Goal: Information Seeking & Learning: Learn about a topic

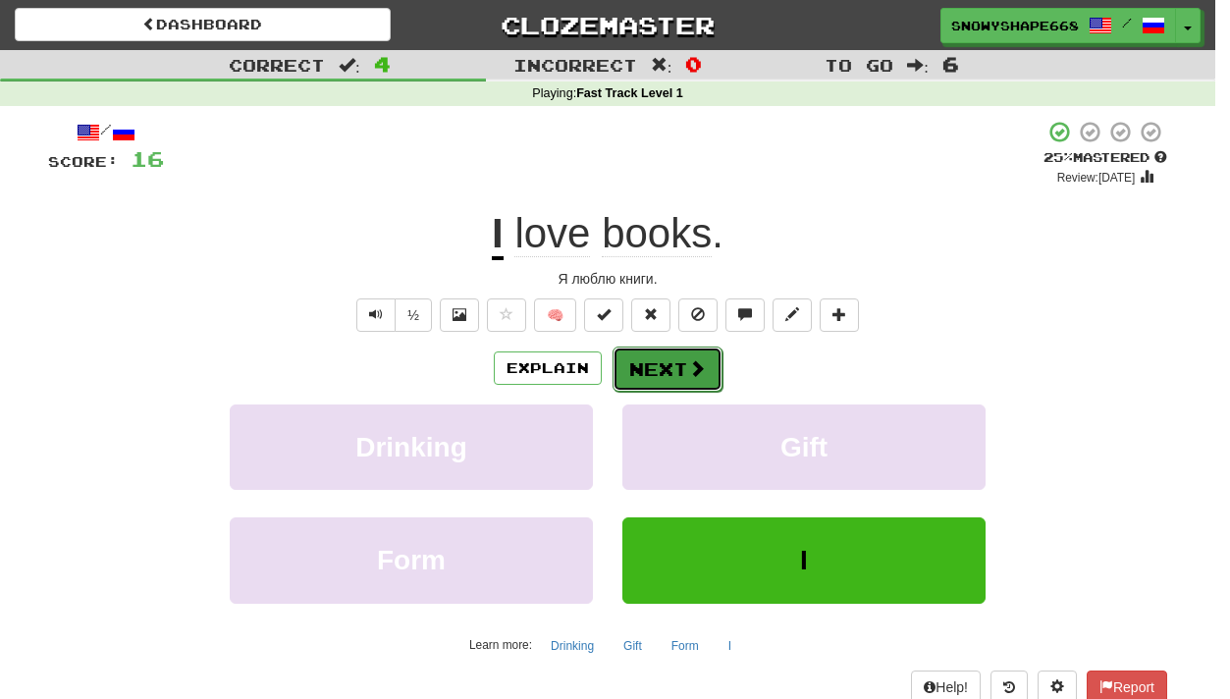
click at [693, 372] on span at bounding box center [697, 368] width 18 height 18
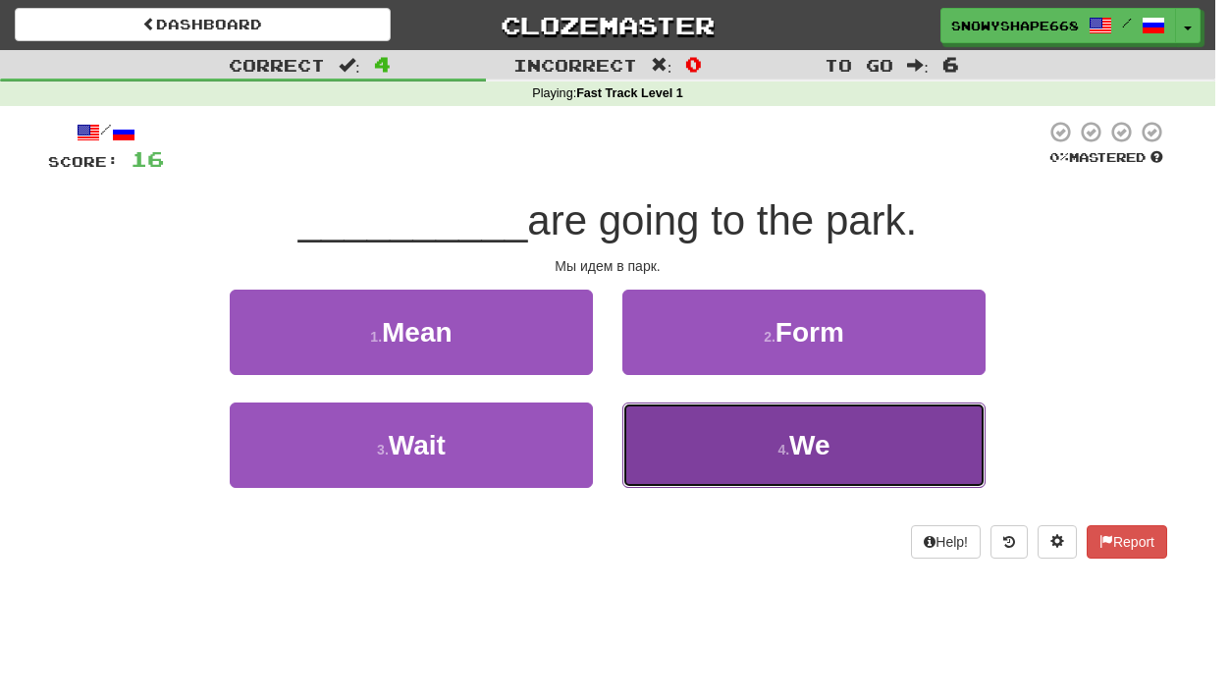
click at [727, 436] on button "4 . We" at bounding box center [804, 445] width 363 height 85
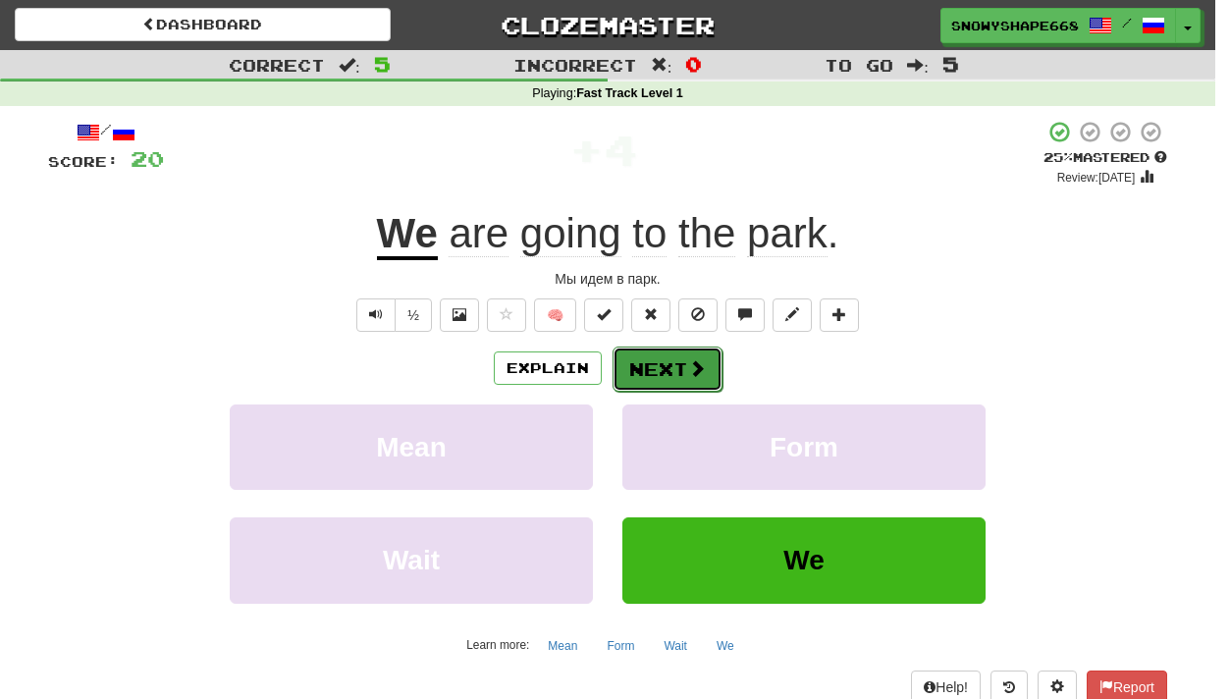
click at [666, 366] on button "Next" at bounding box center [668, 369] width 110 height 45
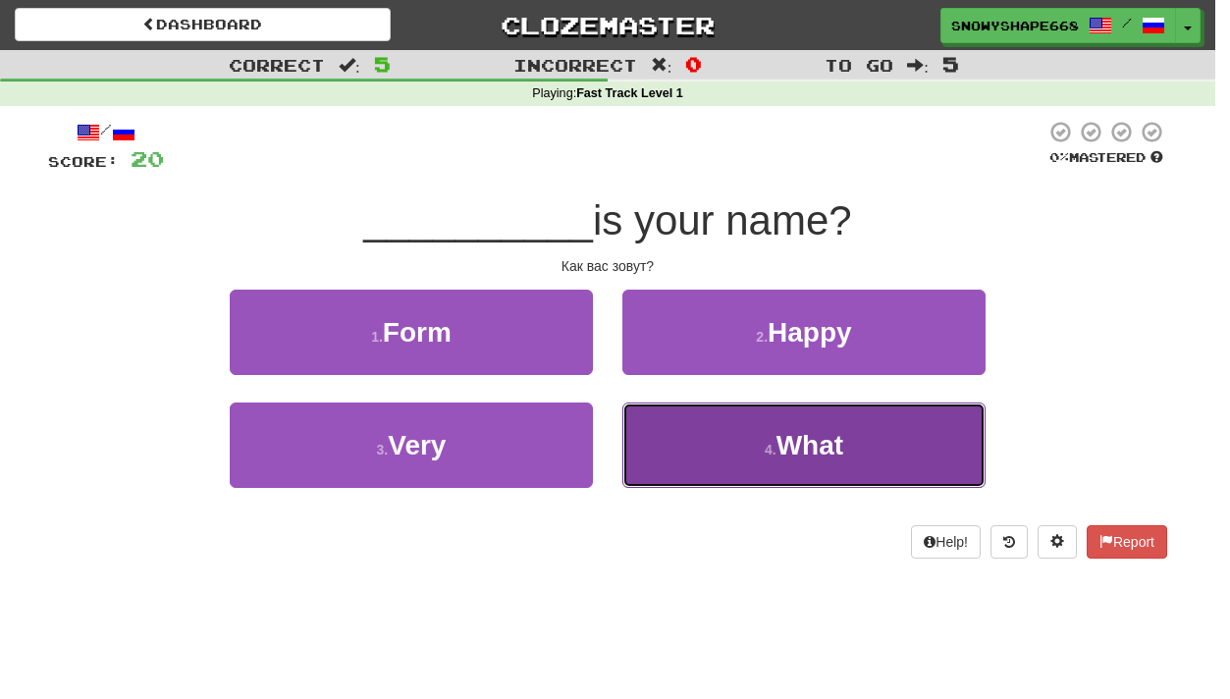
click at [693, 430] on button "4 . What" at bounding box center [804, 445] width 363 height 85
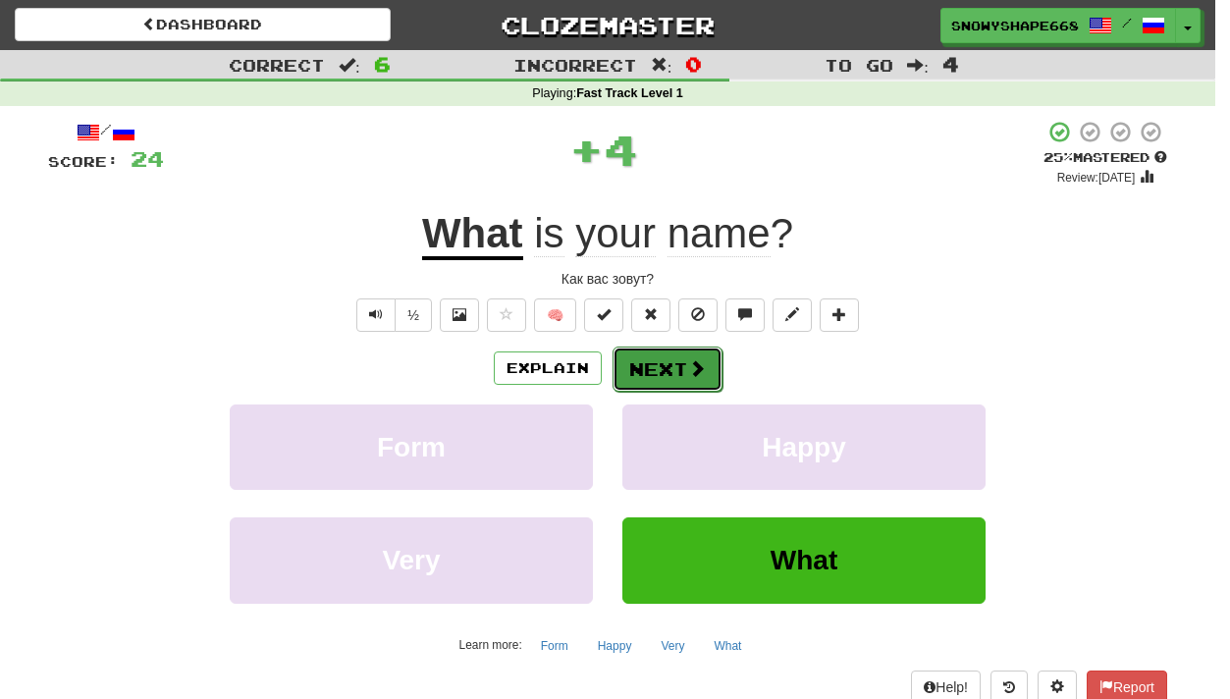
click at [662, 371] on button "Next" at bounding box center [668, 369] width 110 height 45
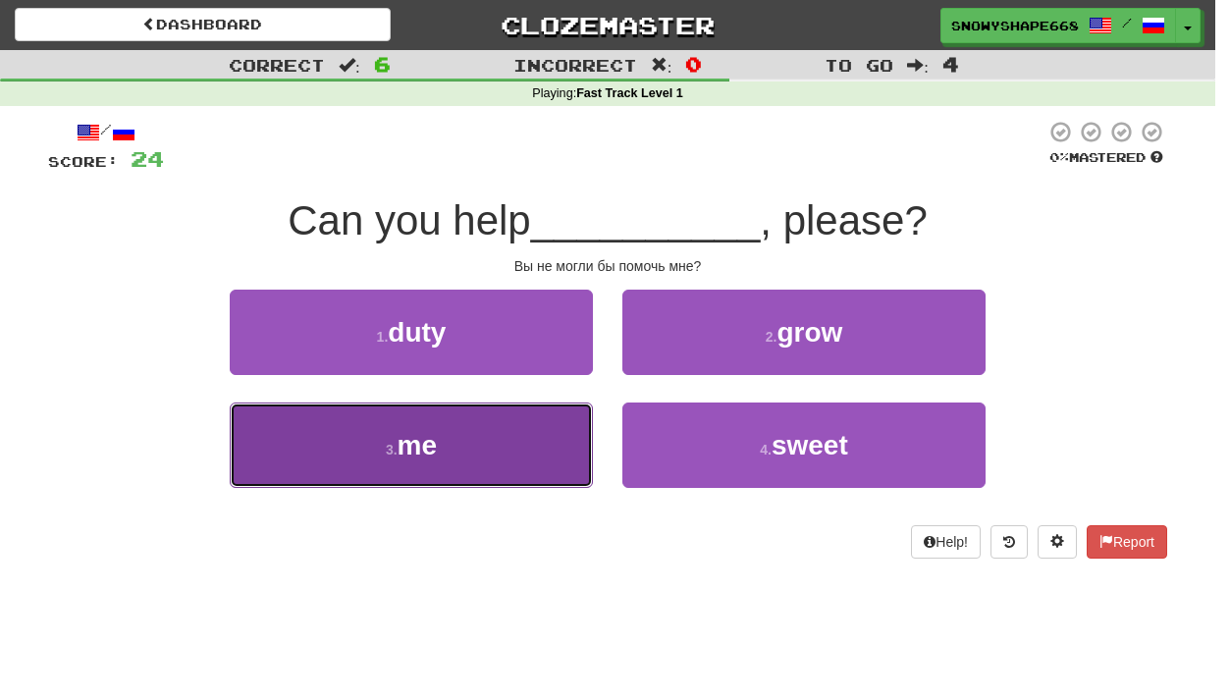
click at [504, 419] on button "3 . me" at bounding box center [411, 445] width 363 height 85
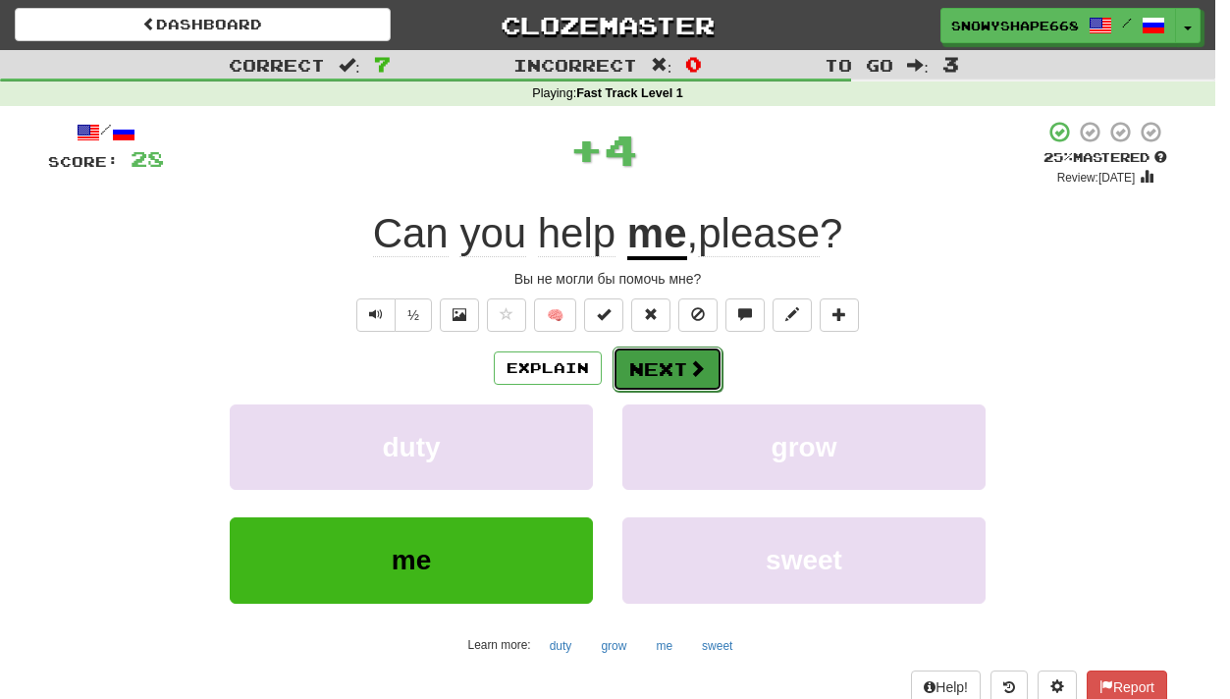
click at [694, 377] on span at bounding box center [697, 368] width 18 height 18
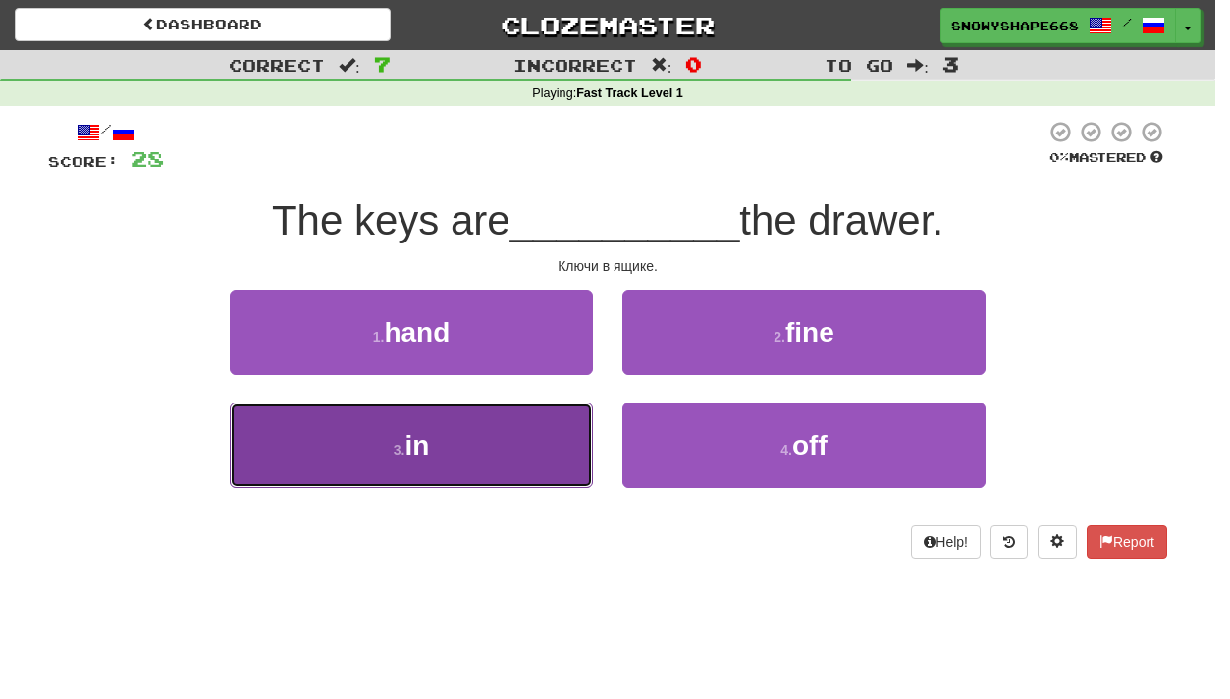
click at [556, 453] on button "3 . in" at bounding box center [411, 445] width 363 height 85
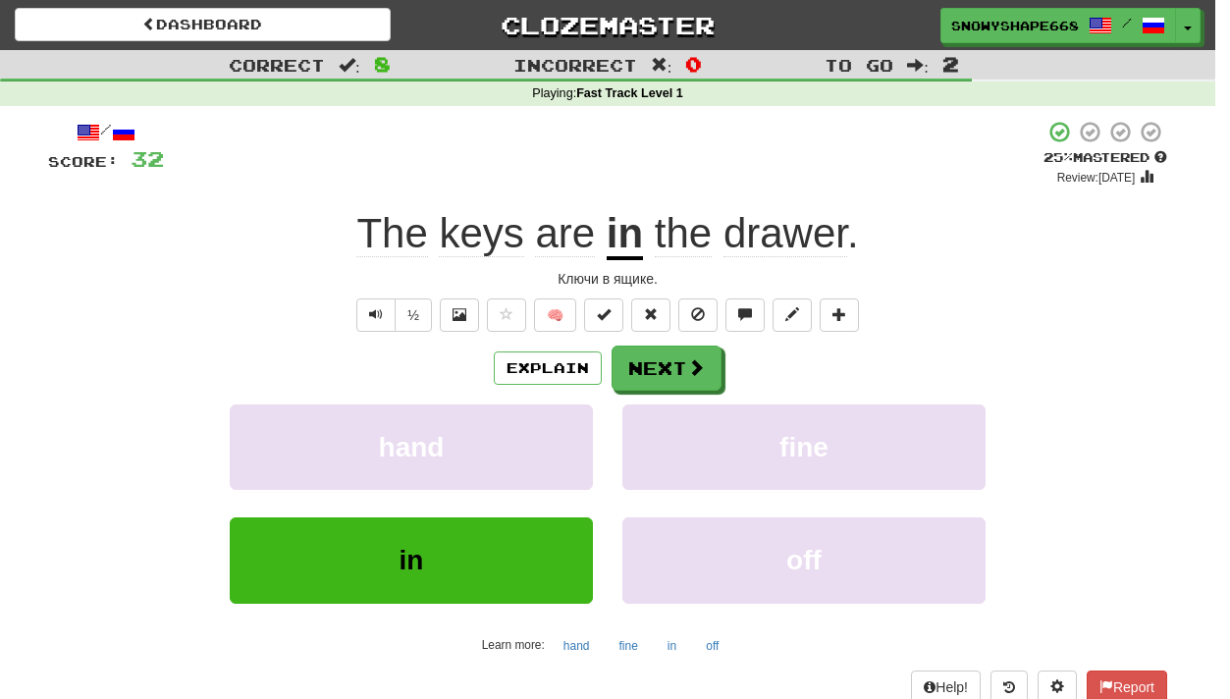
click at [771, 234] on span "drawer" at bounding box center [786, 233] width 124 height 47
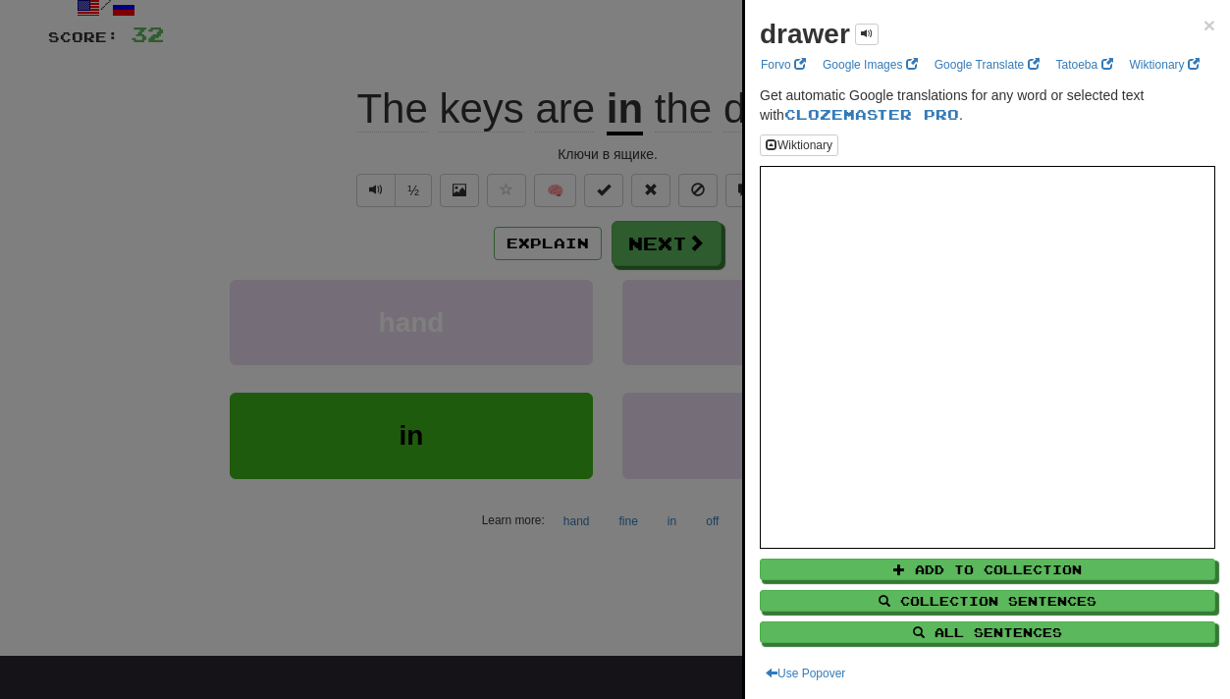
scroll to position [135, 0]
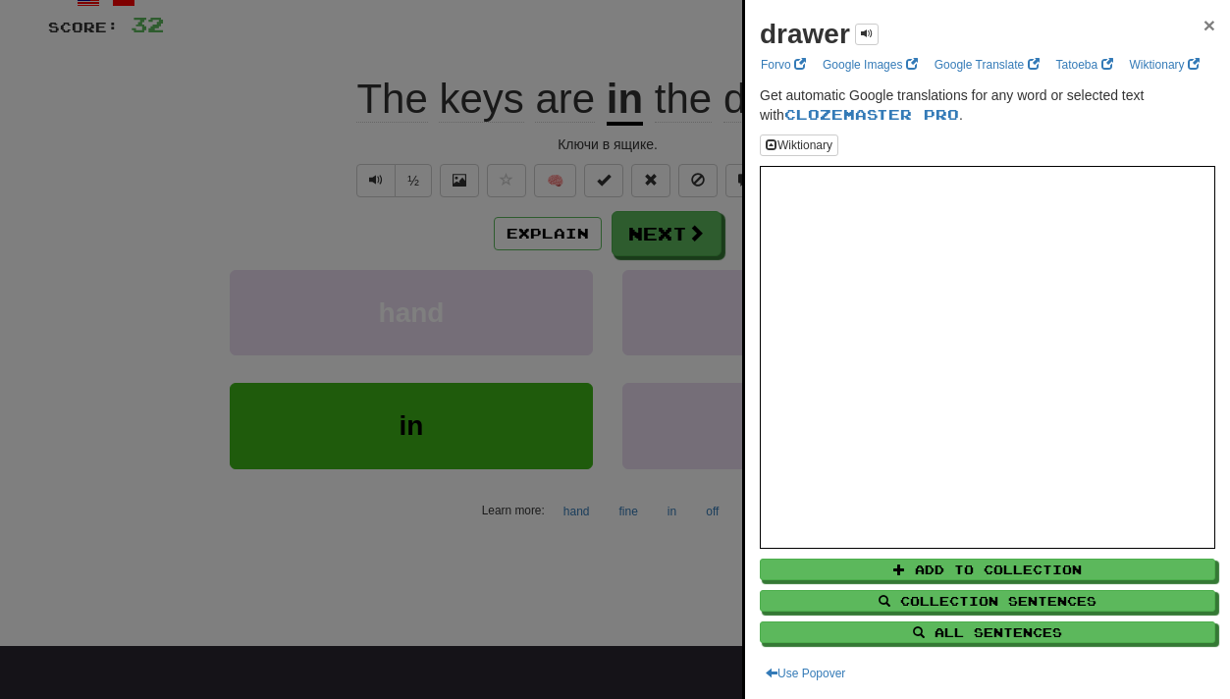
click at [819, 30] on span "×" at bounding box center [1210, 25] width 12 height 23
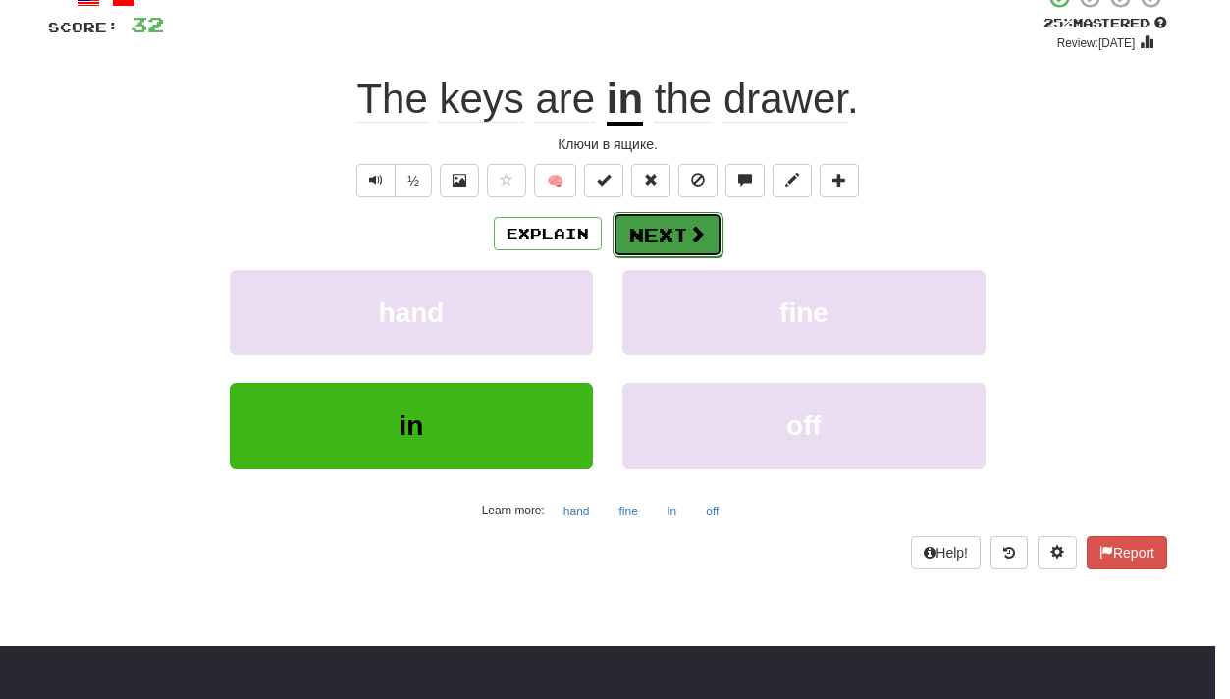
click at [688, 237] on span at bounding box center [697, 234] width 18 height 18
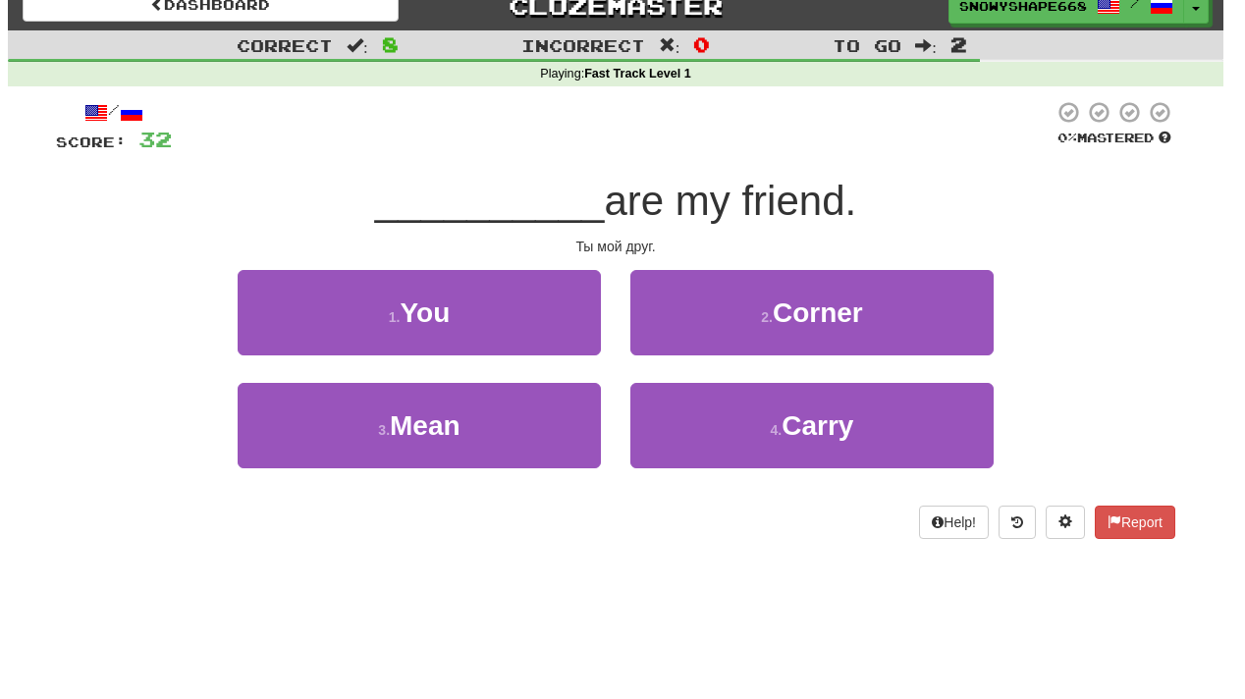
scroll to position [0, 0]
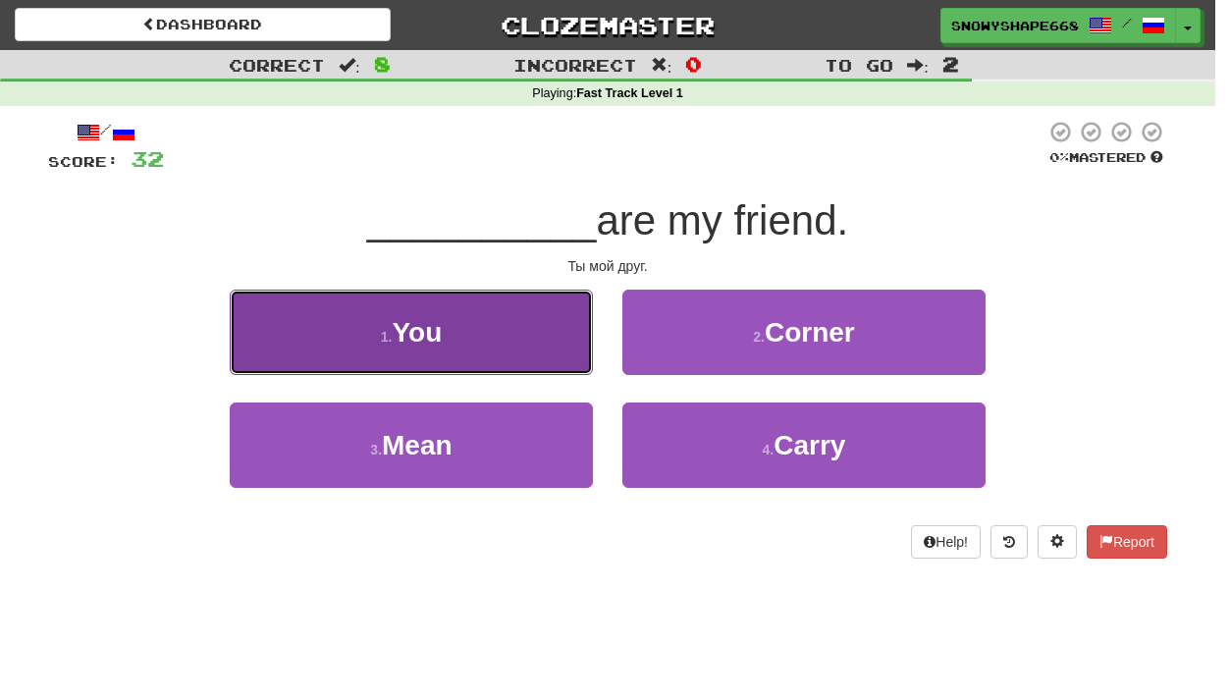
click at [491, 315] on button "1 . You" at bounding box center [411, 332] width 363 height 85
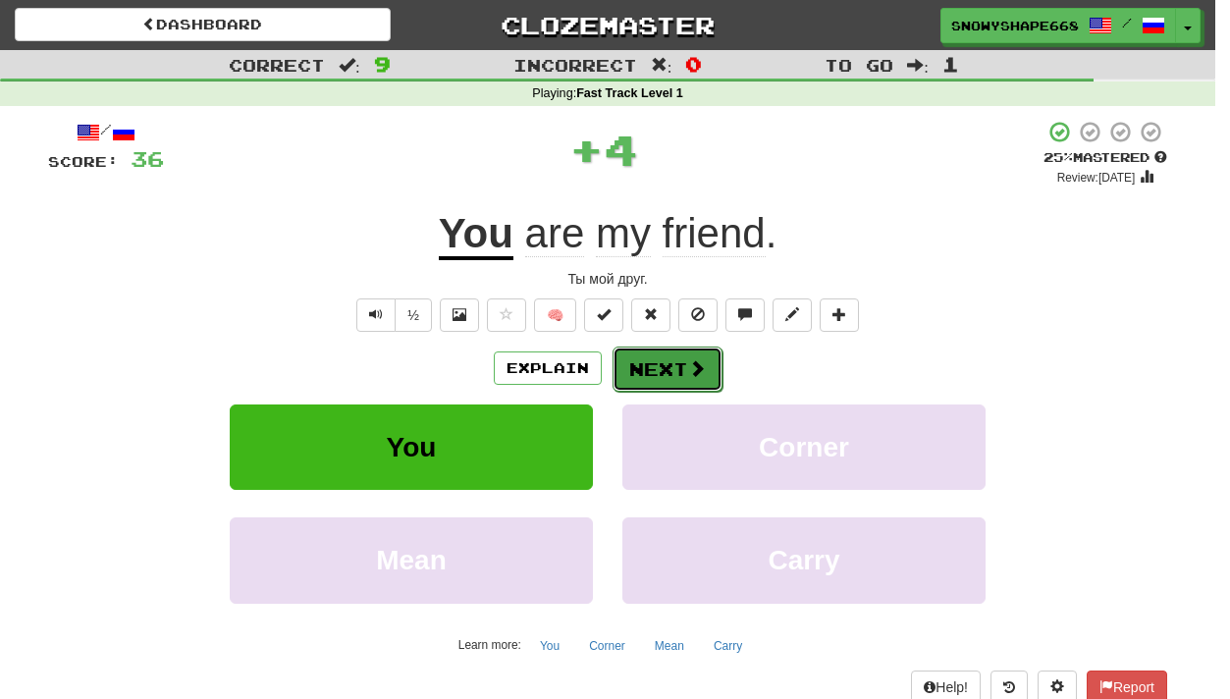
click at [700, 369] on span at bounding box center [697, 368] width 18 height 18
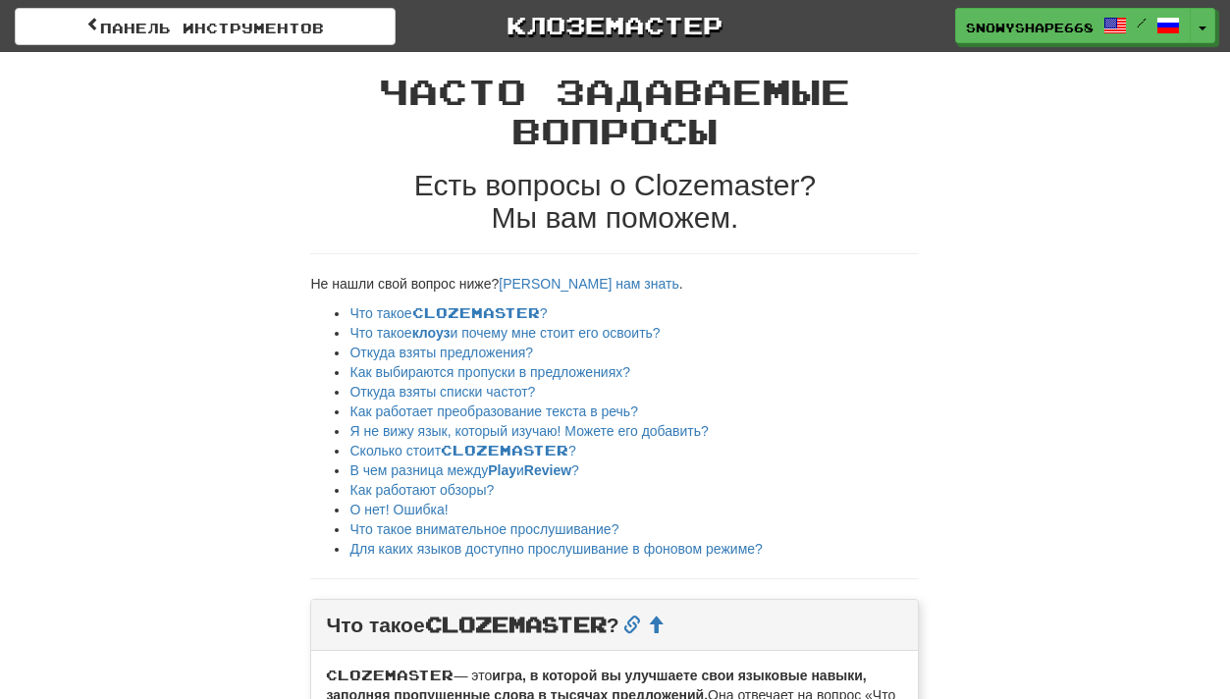
scroll to position [532, 0]
